Goal: Information Seeking & Learning: Learn about a topic

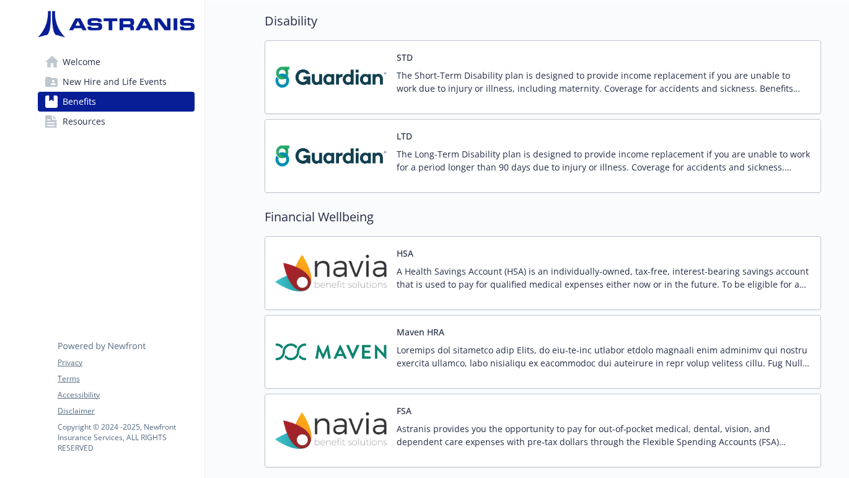
scroll to position [930, 0]
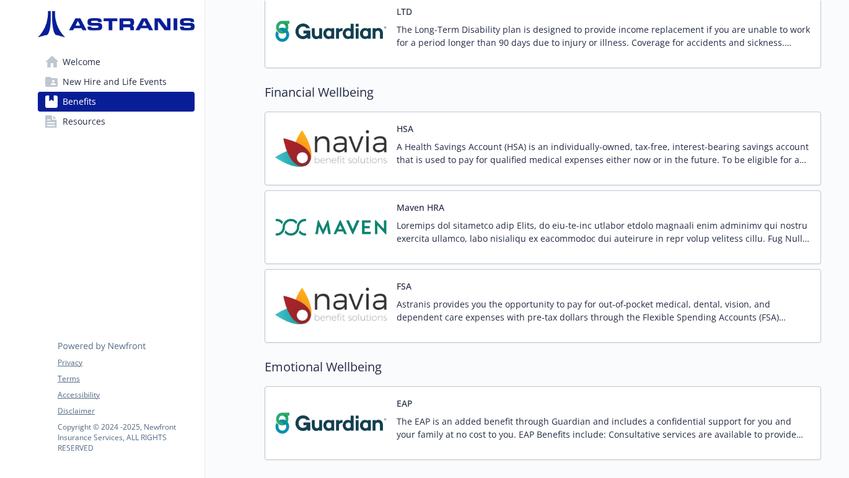
click at [351, 288] on img at bounding box center [330, 305] width 111 height 53
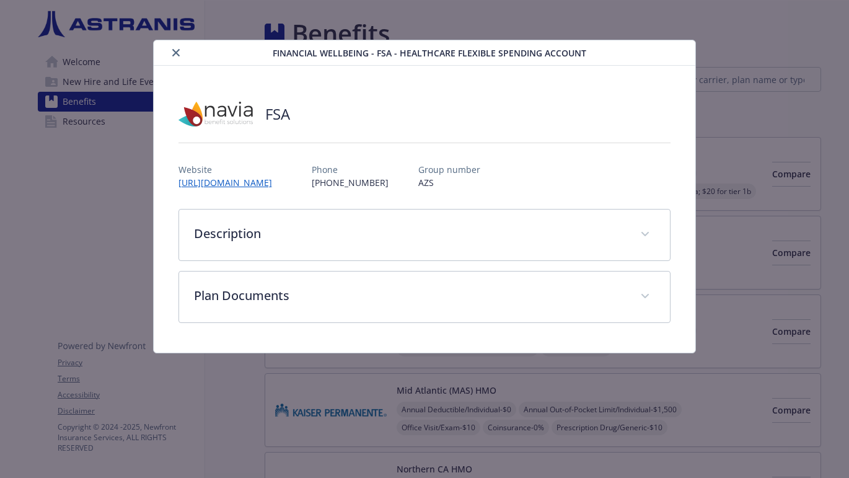
scroll to position [1005, 0]
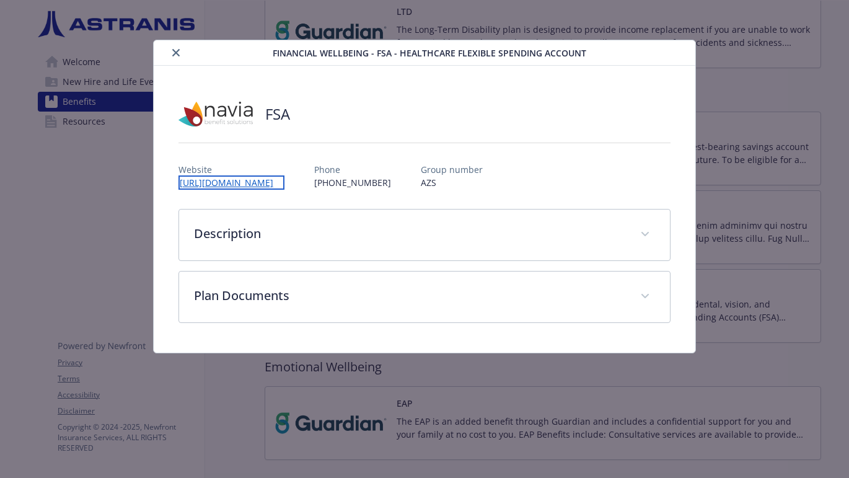
click at [284, 184] on link "[URL][DOMAIN_NAME]" at bounding box center [231, 182] width 106 height 14
